Goal: Task Accomplishment & Management: Manage account settings

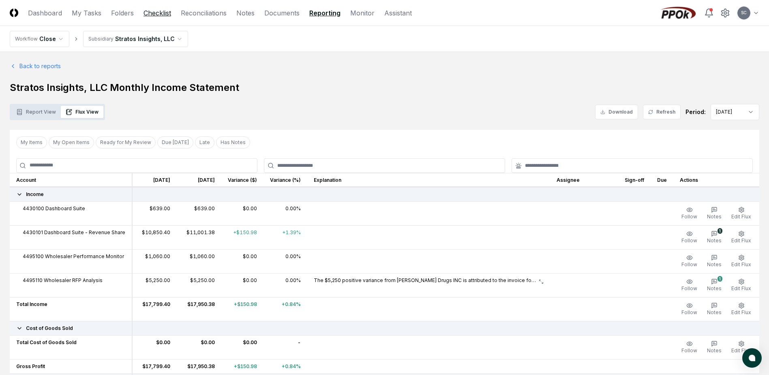
click at [158, 13] on link "Checklist" at bounding box center [158, 13] width 28 height 10
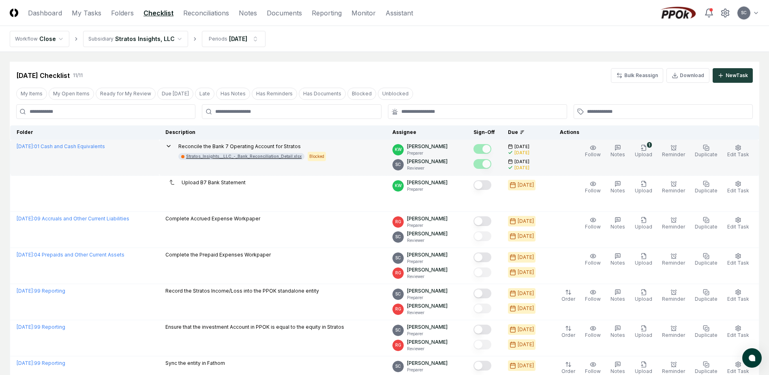
click at [268, 156] on div "Stratos_Insights__LLC_-_Bank_Reconciliation_Detail.xlsx" at bounding box center [244, 156] width 116 height 6
click at [647, 149] on icon "button" at bounding box center [644, 147] width 6 height 6
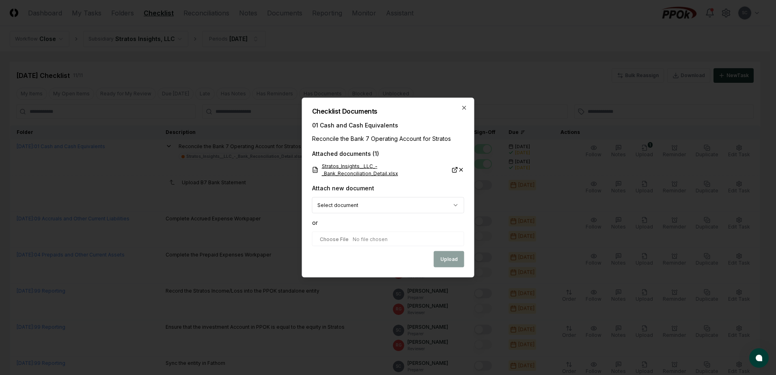
click at [344, 165] on link "Stratos_Insights__LLC_-_Bank_Reconciliation_Detail.xlsx" at bounding box center [385, 170] width 146 height 15
click at [465, 108] on icon "button" at bounding box center [464, 108] width 6 height 6
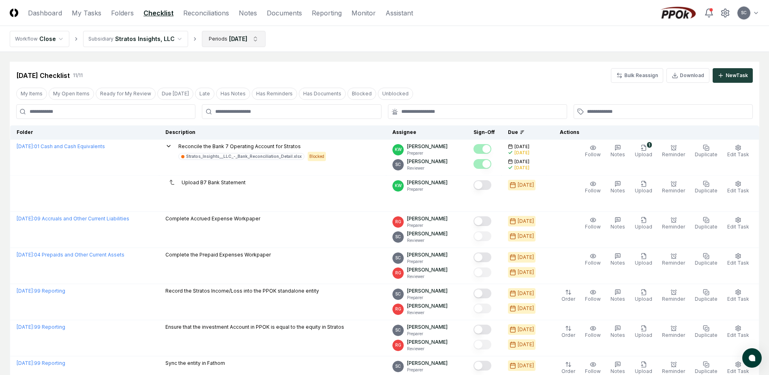
click at [214, 40] on html "CloseCore Dashboard My Tasks Folders Checklist Reconciliations Notes Documents …" at bounding box center [384, 297] width 769 height 595
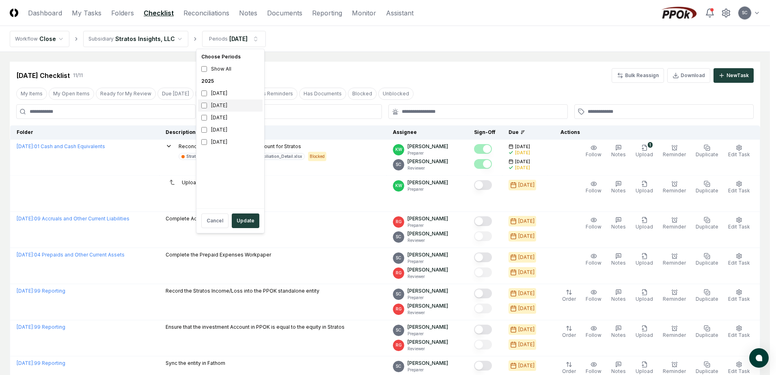
click at [211, 102] on div "[DATE]" at bounding box center [230, 105] width 64 height 12
click at [244, 224] on button "Update" at bounding box center [246, 220] width 28 height 15
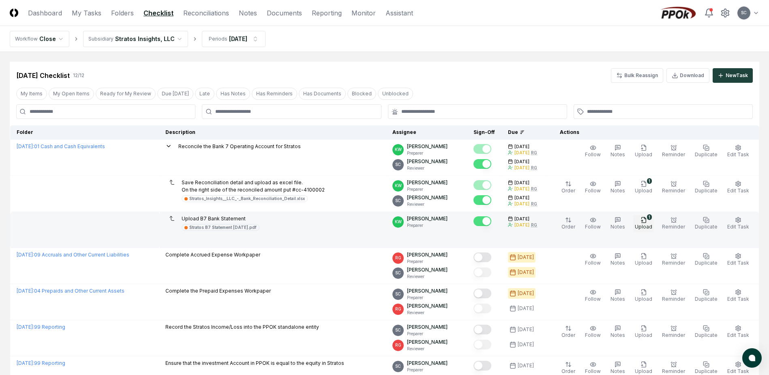
click at [646, 217] on icon "button" at bounding box center [644, 219] width 4 height 5
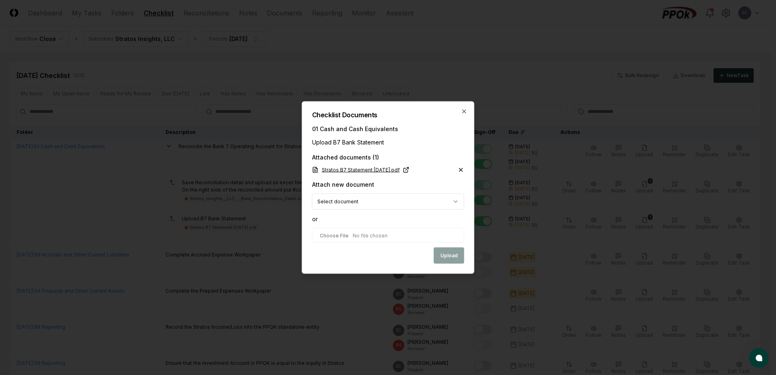
click at [366, 170] on link "Stratos B7 Statement [DATE].pdf" at bounding box center [360, 169] width 97 height 7
click at [460, 112] on h2 "Checklist Documents" at bounding box center [388, 115] width 152 height 6
click at [462, 109] on icon "button" at bounding box center [464, 111] width 6 height 6
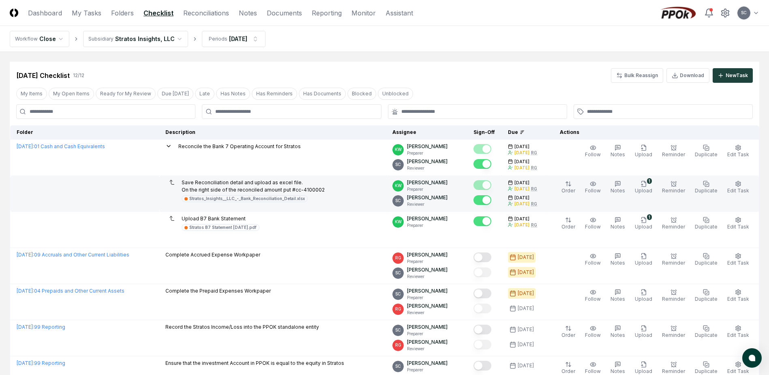
click at [483, 200] on button "Mark complete" at bounding box center [483, 200] width 18 height 10
click at [253, 199] on div "Stratos_Insights__LLC_-_Bank_Reconciliation_Detail.xlsx" at bounding box center [247, 199] width 116 height 6
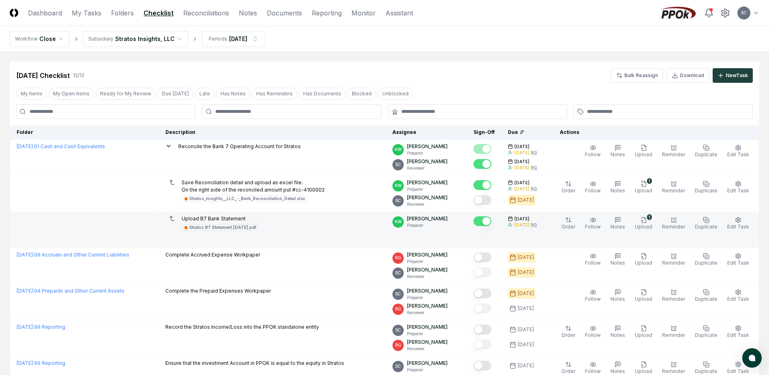
click at [127, 221] on td "[DATE] : 01 Cash and Cash Equivalents" at bounding box center [84, 230] width 149 height 36
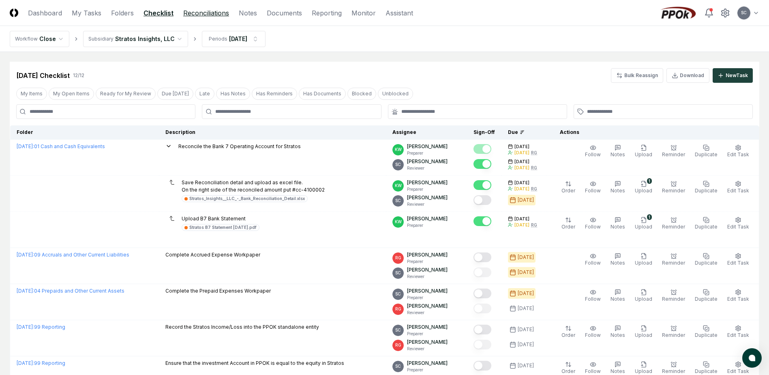
click at [202, 15] on link "Reconciliations" at bounding box center [206, 13] width 46 height 10
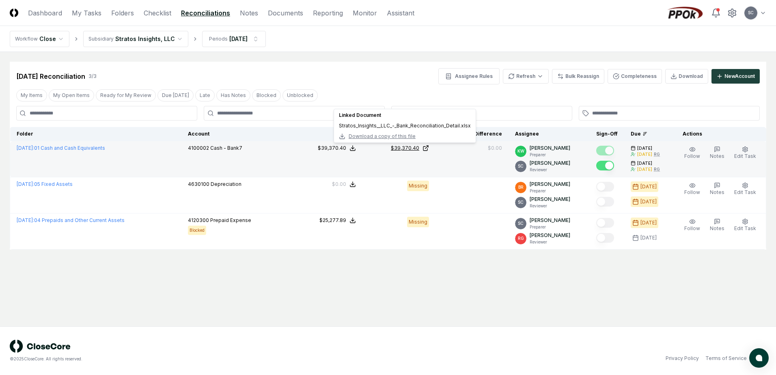
click at [415, 144] on div "$39,370.40" at bounding box center [405, 147] width 28 height 7
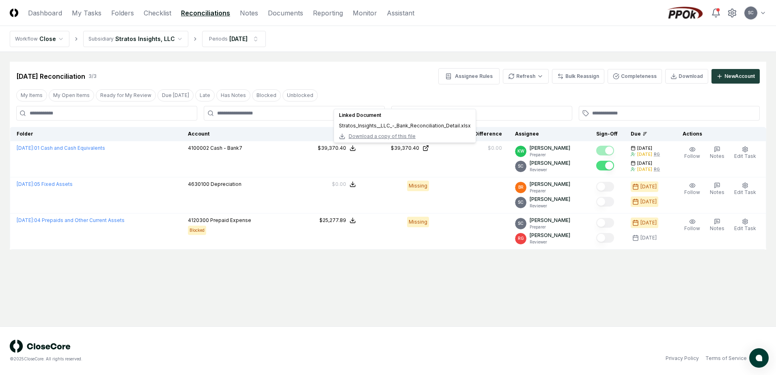
click at [357, 78] on div "[DATE] Reconciliation 3 / 3 Assignee Rules Refresh Bulk Reassign Completeness D…" at bounding box center [387, 76] width 743 height 16
click at [148, 13] on link "Checklist" at bounding box center [158, 13] width 28 height 10
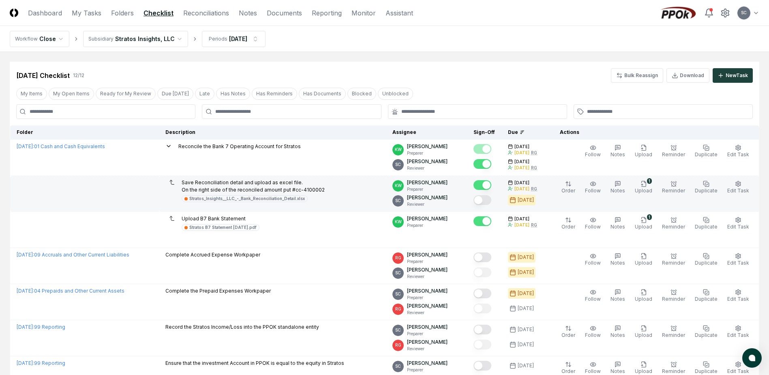
click at [492, 200] on button "Mark complete" at bounding box center [483, 200] width 18 height 10
click at [143, 43] on html "CloseCore Dashboard My Tasks Folders Checklist Reconciliations Notes Documents …" at bounding box center [384, 315] width 769 height 631
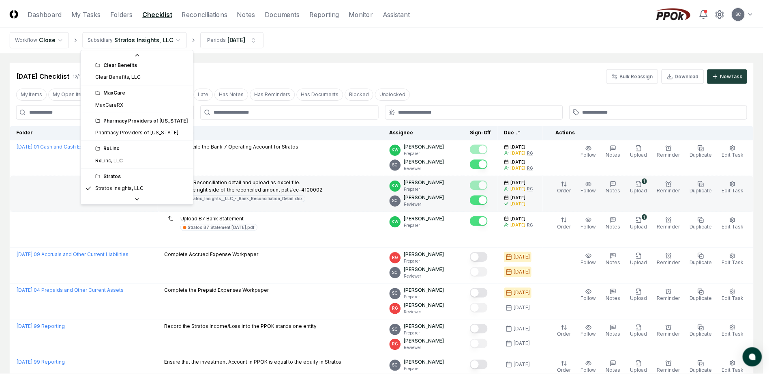
scroll to position [18, 0]
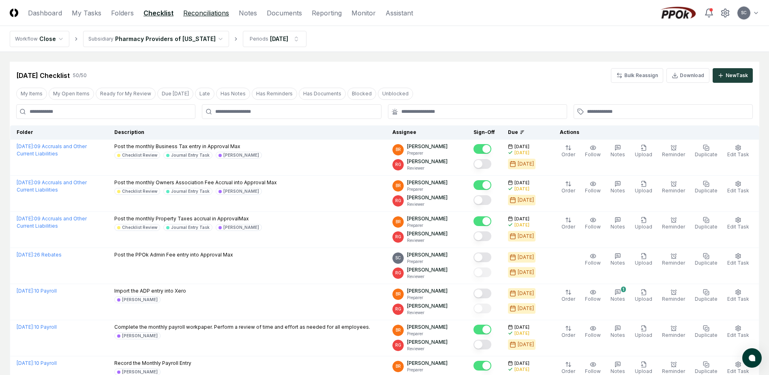
click at [201, 14] on link "Reconciliations" at bounding box center [206, 13] width 46 height 10
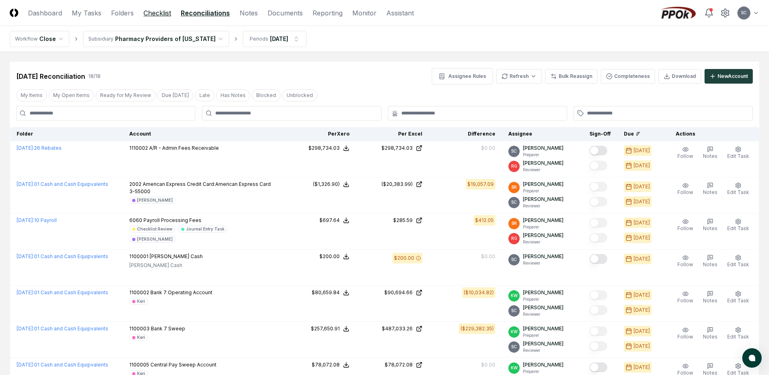
click at [163, 14] on link "Checklist" at bounding box center [158, 13] width 28 height 10
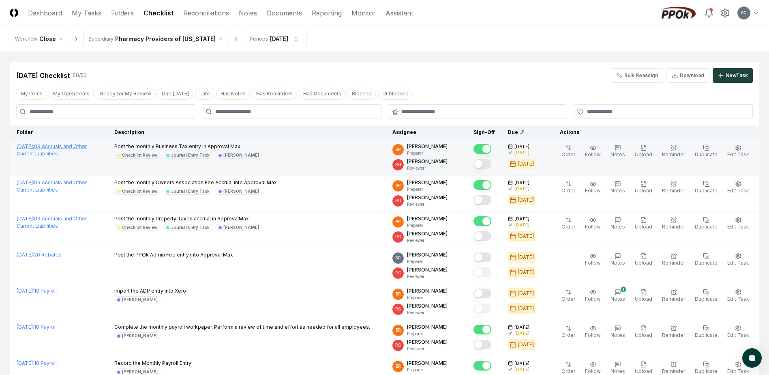
click at [62, 144] on link "[DATE] : 09 Accruals and Other Current Liabilities" at bounding box center [52, 149] width 70 height 13
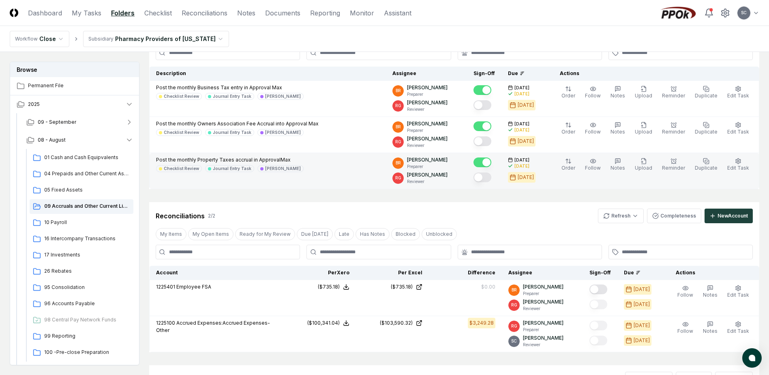
scroll to position [81, 0]
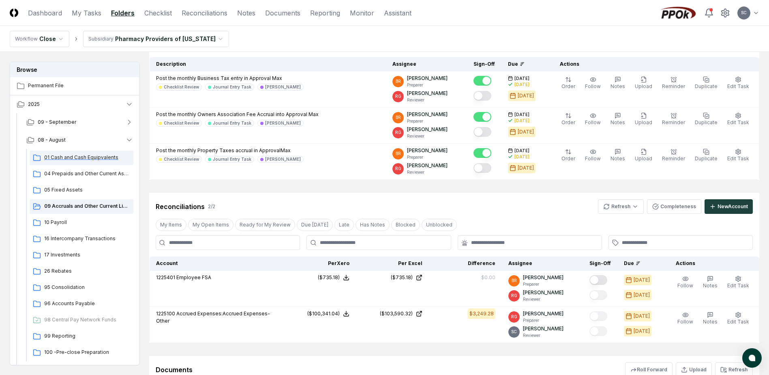
click at [56, 156] on span "01 Cash and Cash Equipvalents" at bounding box center [87, 157] width 86 height 7
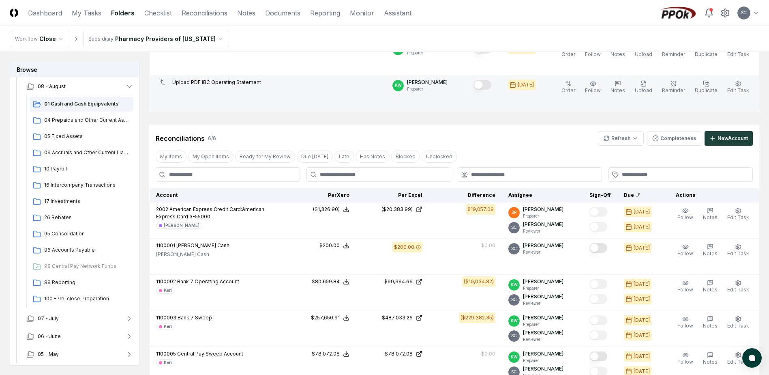
scroll to position [406, 0]
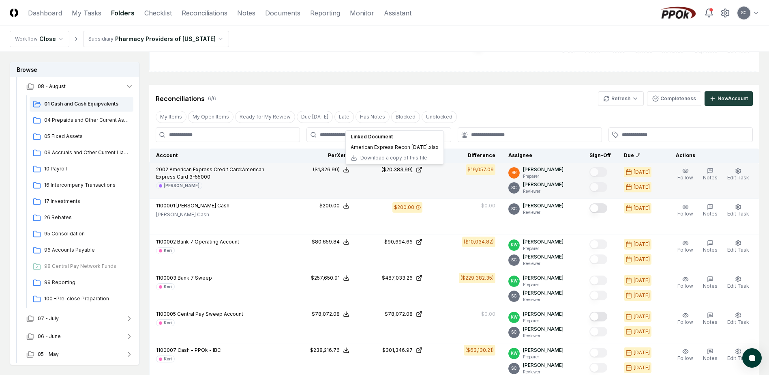
click at [405, 167] on div "($20,383.99)" at bounding box center [397, 169] width 31 height 7
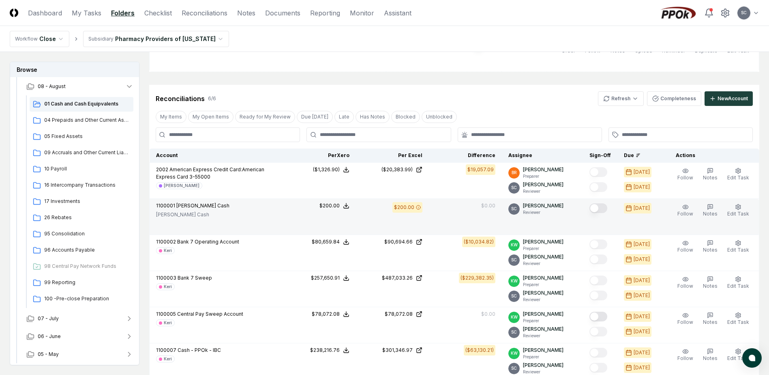
click at [604, 208] on button "Mark complete" at bounding box center [599, 208] width 18 height 10
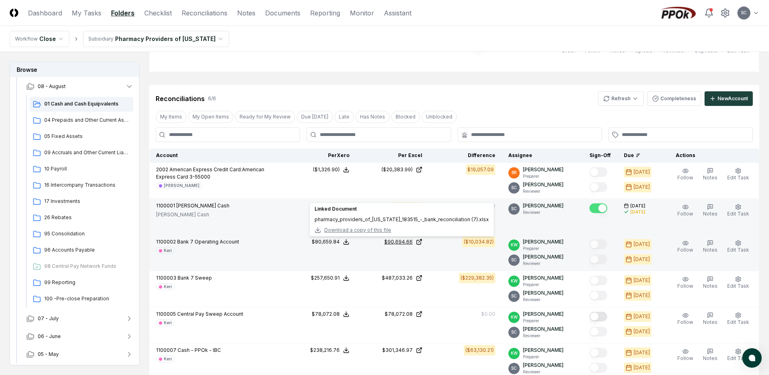
click at [412, 241] on div "$90,694.66" at bounding box center [399, 241] width 28 height 7
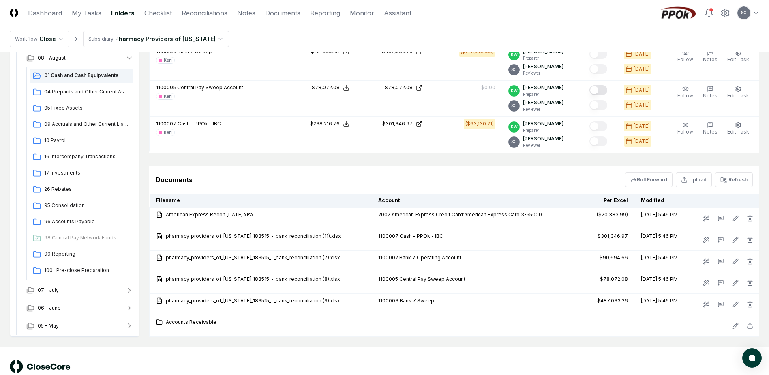
scroll to position [652, 0]
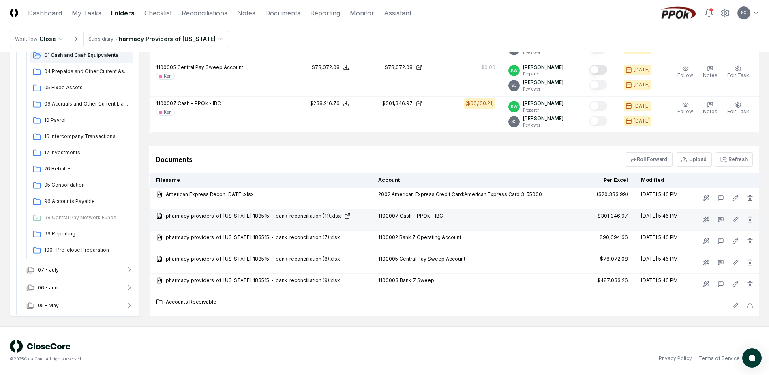
click at [237, 215] on link "pharmacy_providers_of_[US_STATE]_183515_-_bank_reconciliation (11).xlsx" at bounding box center [260, 215] width 209 height 7
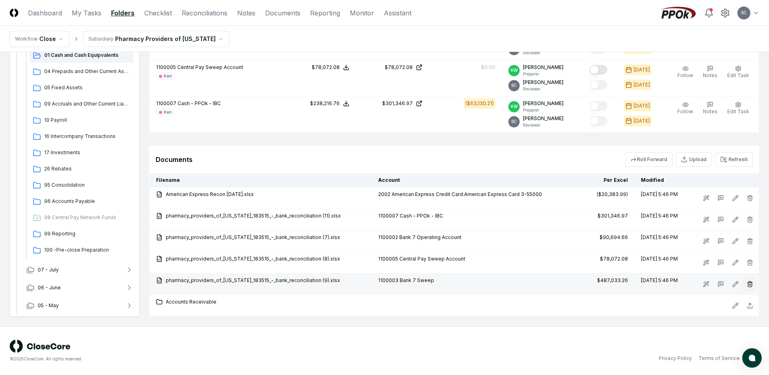
click at [748, 283] on icon "button" at bounding box center [750, 284] width 6 height 6
click at [741, 334] on button "Delete" at bounding box center [747, 330] width 29 height 16
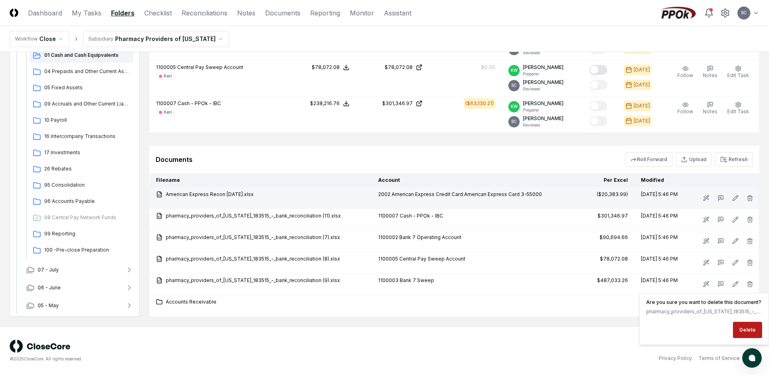
scroll to position [631, 0]
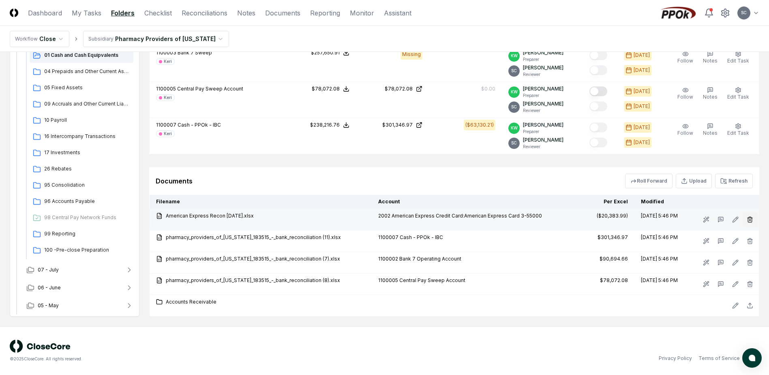
click at [750, 213] on button "button" at bounding box center [750, 219] width 15 height 15
click at [748, 264] on button "Delete" at bounding box center [747, 265] width 29 height 16
click at [748, 265] on button "Delete" at bounding box center [747, 265] width 29 height 16
click at [756, 267] on button "Delete" at bounding box center [747, 265] width 29 height 16
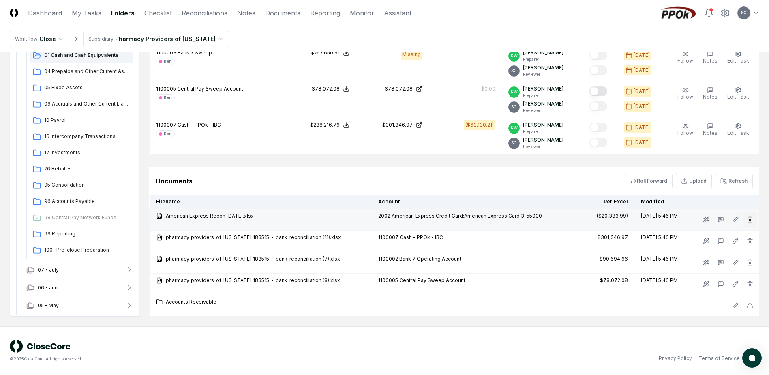
click at [749, 220] on icon "button" at bounding box center [750, 219] width 6 height 6
click at [748, 269] on button "Delete" at bounding box center [747, 265] width 29 height 16
